Goal: Transaction & Acquisition: Purchase product/service

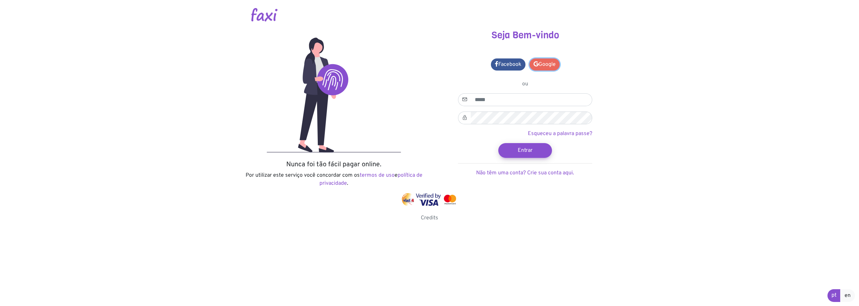
click at [541, 64] on link "Google" at bounding box center [544, 64] width 30 height 12
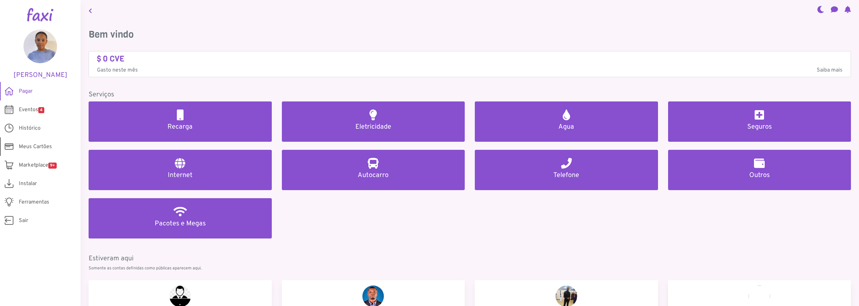
click at [45, 145] on span "Meus Cartões" at bounding box center [35, 147] width 33 height 8
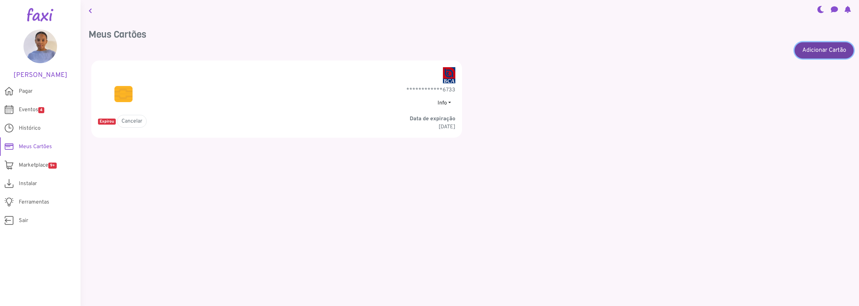
click at [810, 49] on link "Adicionar Cartão" at bounding box center [823, 50] width 59 height 16
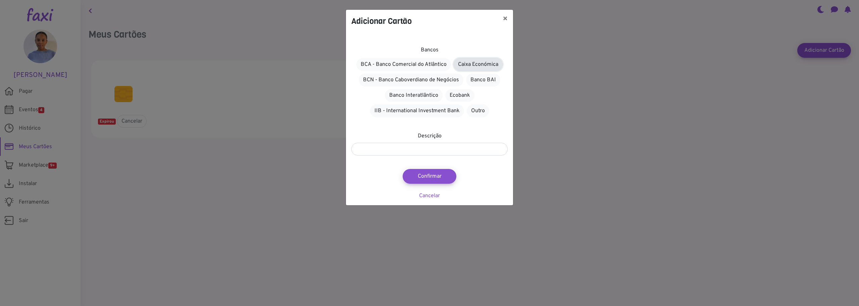
click at [461, 62] on link "Caixa Económica" at bounding box center [477, 64] width 49 height 13
click at [425, 151] on input "text" at bounding box center [429, 149] width 156 height 13
type input "**********"
click at [427, 174] on button "Confirmar" at bounding box center [429, 176] width 59 height 16
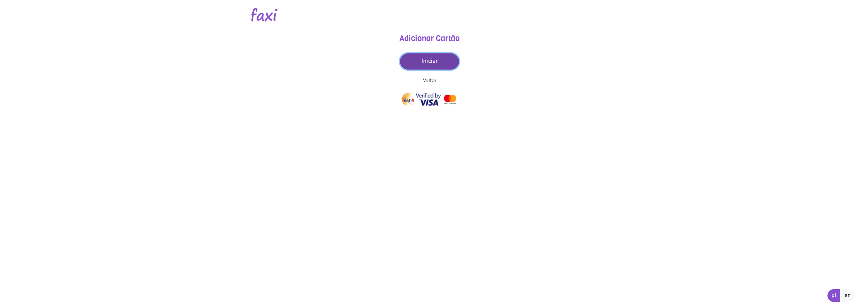
click at [428, 60] on link "Iniciar" at bounding box center [429, 61] width 59 height 16
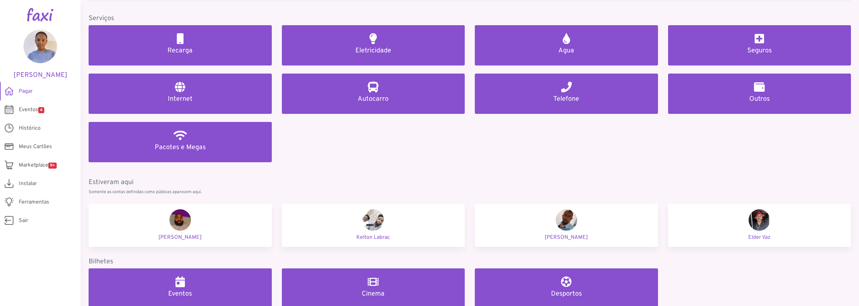
scroll to position [67, 0]
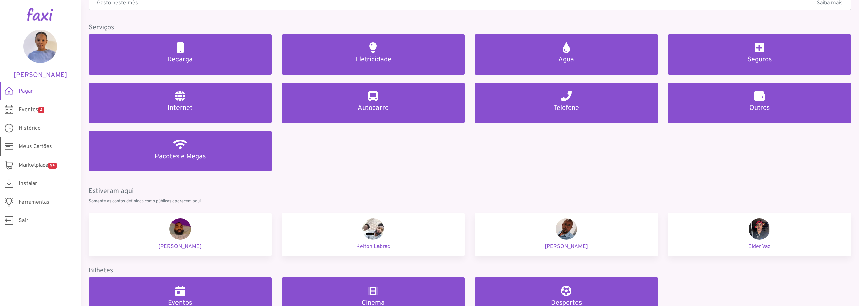
click at [34, 148] on span "Meus Cartões" at bounding box center [35, 147] width 33 height 8
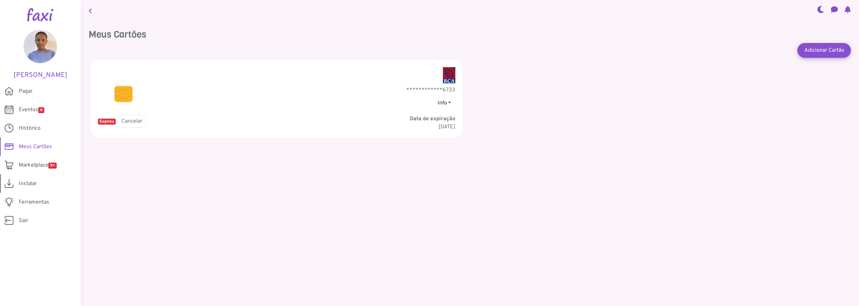
click at [19, 182] on span "Instalar" at bounding box center [28, 183] width 18 height 8
click at [827, 47] on link "Adicionar Cartão" at bounding box center [823, 50] width 59 height 16
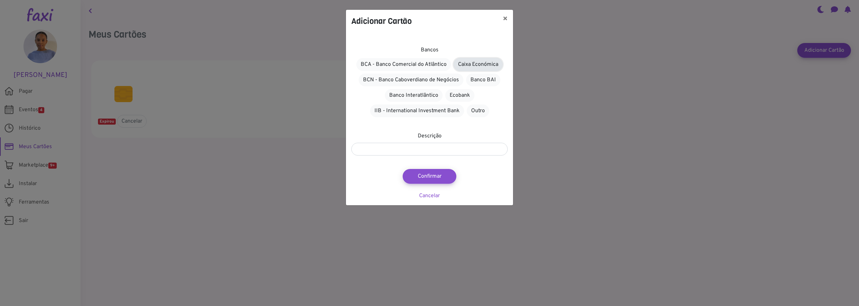
click at [481, 64] on link "Caixa Económica" at bounding box center [477, 64] width 49 height 13
click at [432, 151] on input "text" at bounding box center [429, 149] width 156 height 13
type input "**********"
click at [425, 176] on button "Confirmar" at bounding box center [429, 176] width 59 height 16
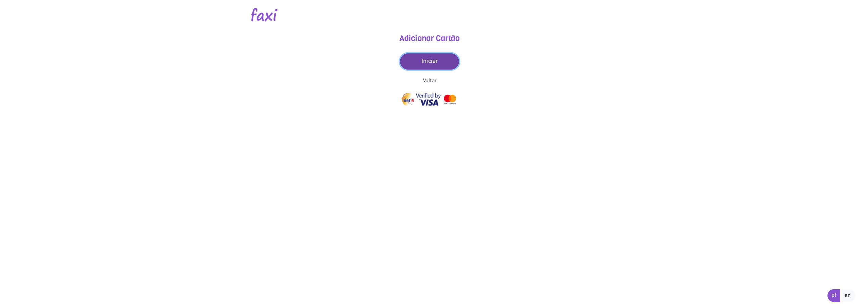
click at [426, 58] on link "Iniciar" at bounding box center [429, 61] width 59 height 16
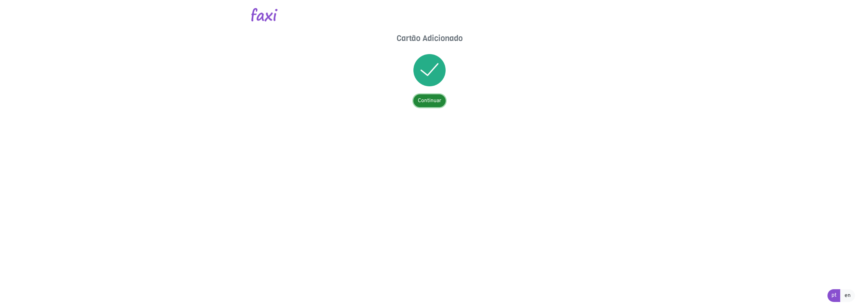
click at [429, 101] on link "Continuar" at bounding box center [429, 100] width 32 height 13
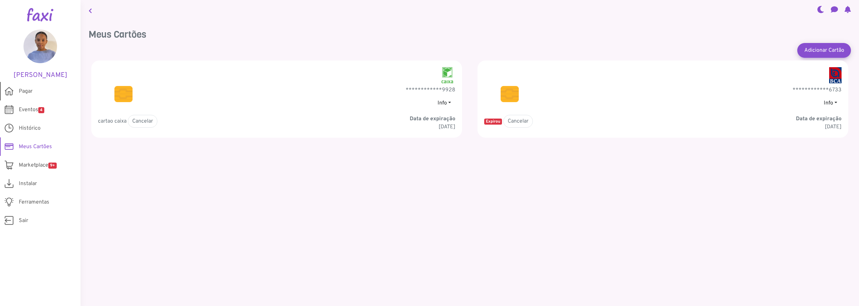
click at [38, 88] on link "Pagar" at bounding box center [40, 91] width 80 height 18
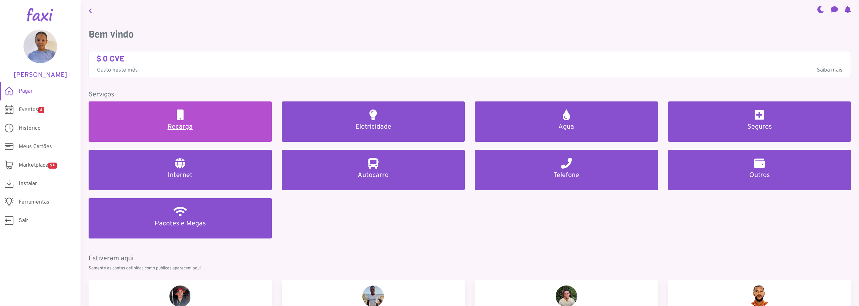
click at [232, 126] on h5 "Recarga" at bounding box center [180, 127] width 167 height 8
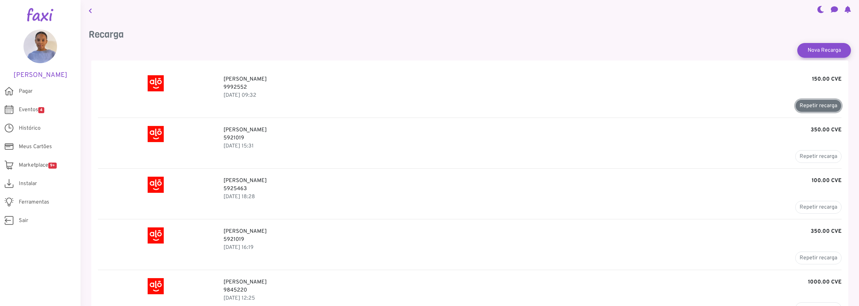
click at [816, 102] on button "Repetir recarga" at bounding box center [818, 105] width 46 height 13
type input "*******"
type input "******"
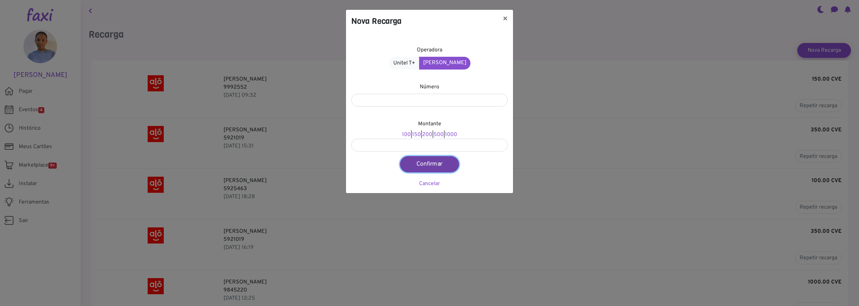
click at [421, 163] on button "Confirmar" at bounding box center [429, 164] width 59 height 16
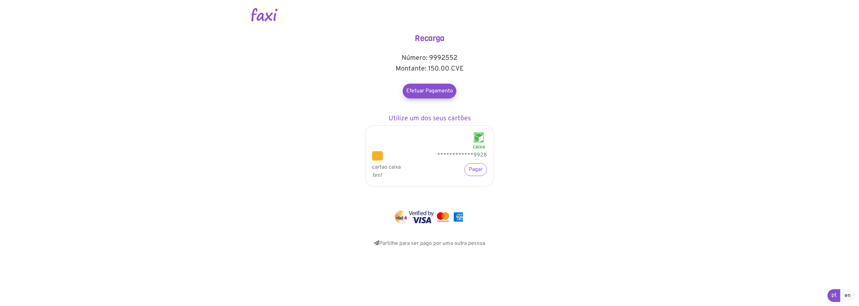
click at [669, 241] on body "**********" at bounding box center [429, 133] width 859 height 267
click at [480, 172] on button "Pagar" at bounding box center [475, 169] width 22 height 13
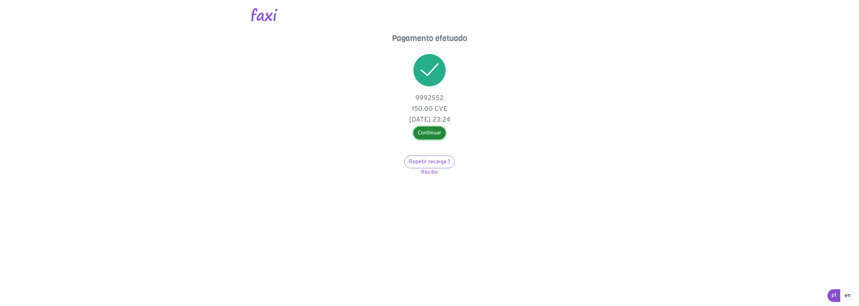
click at [428, 131] on link "Continuar" at bounding box center [429, 132] width 32 height 13
